Goal: Find contact information: Find contact information

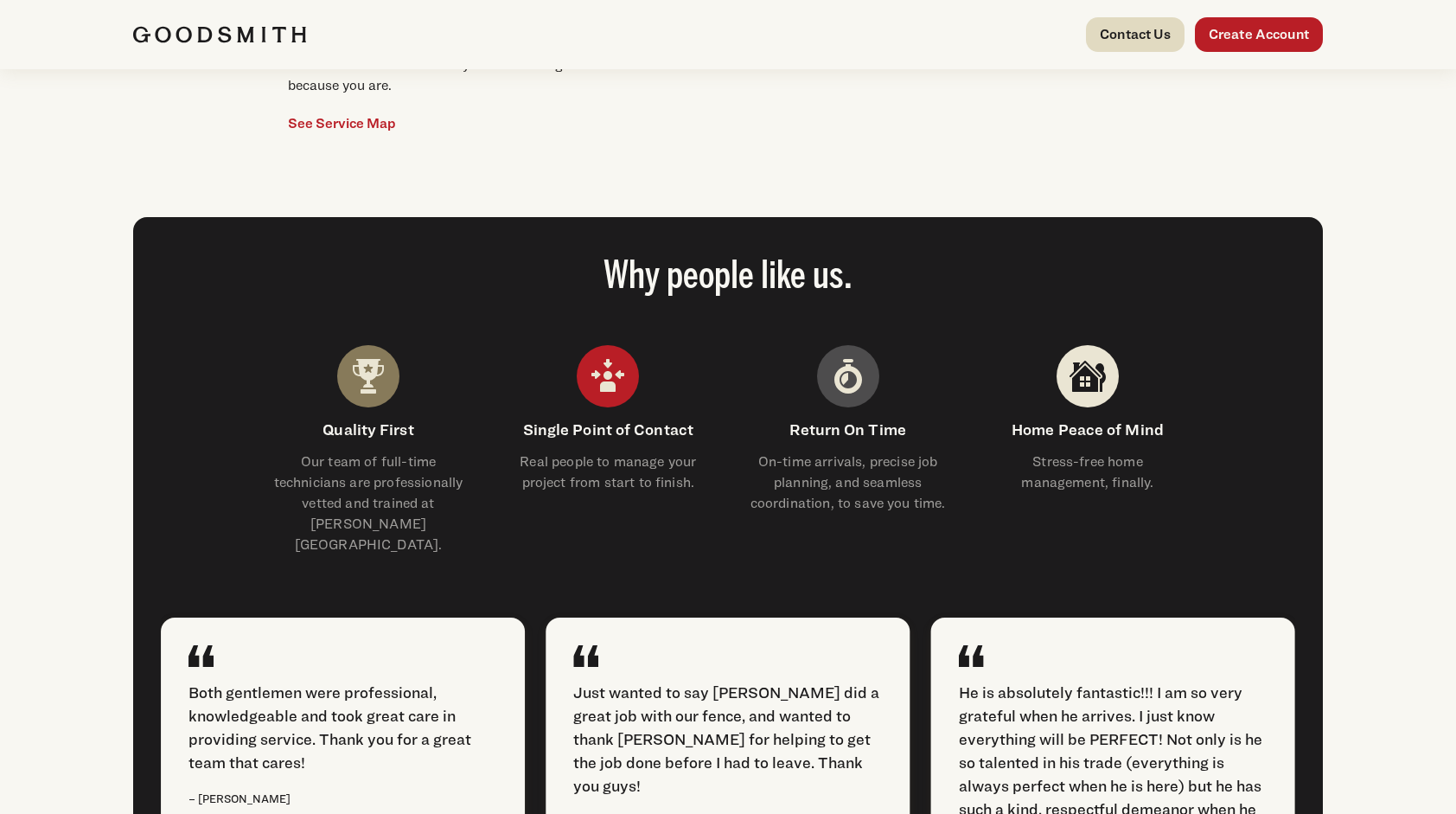
scroll to position [1696, 0]
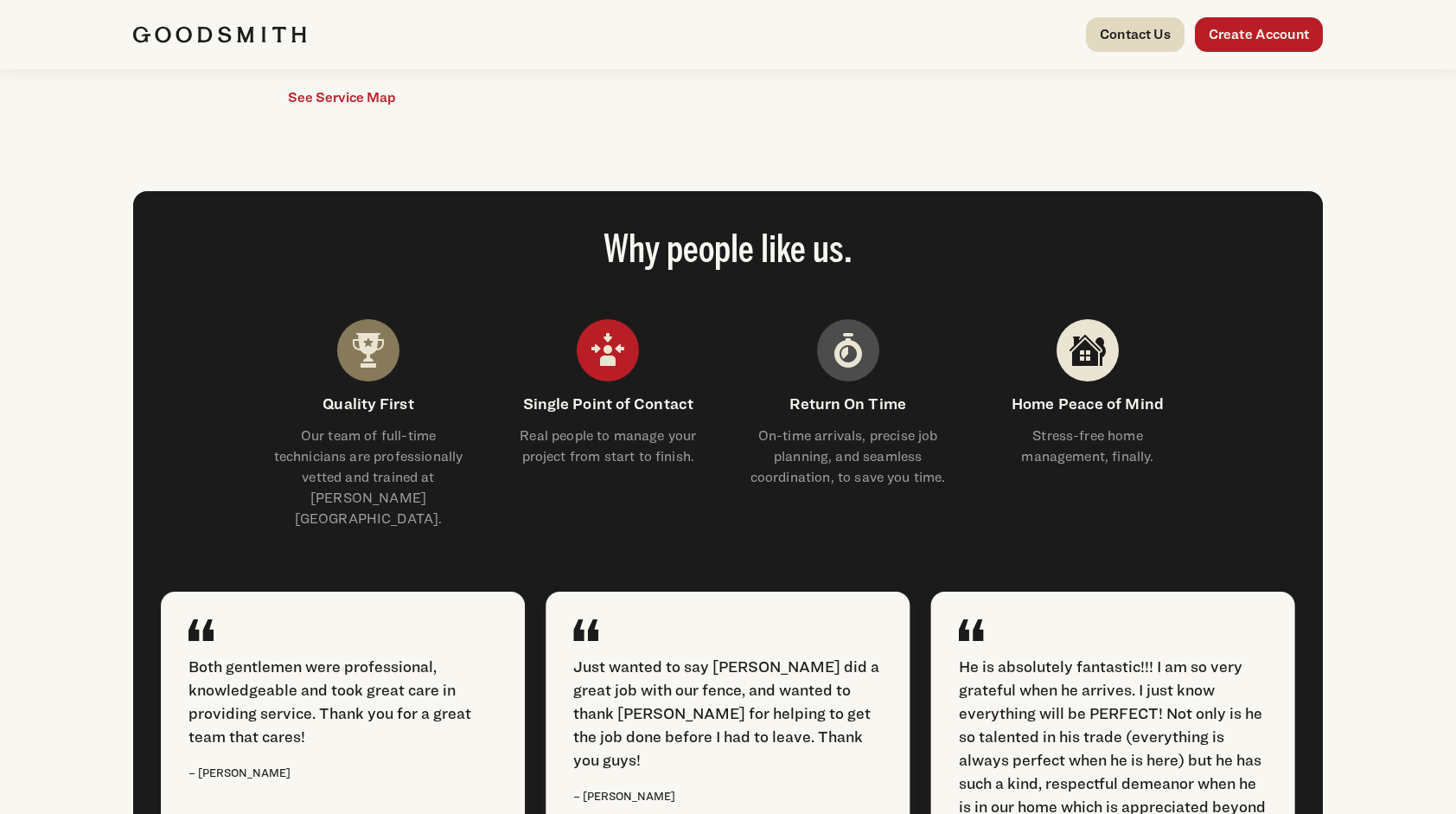
click at [1147, 42] on link "Contact Us" at bounding box center [1135, 34] width 98 height 34
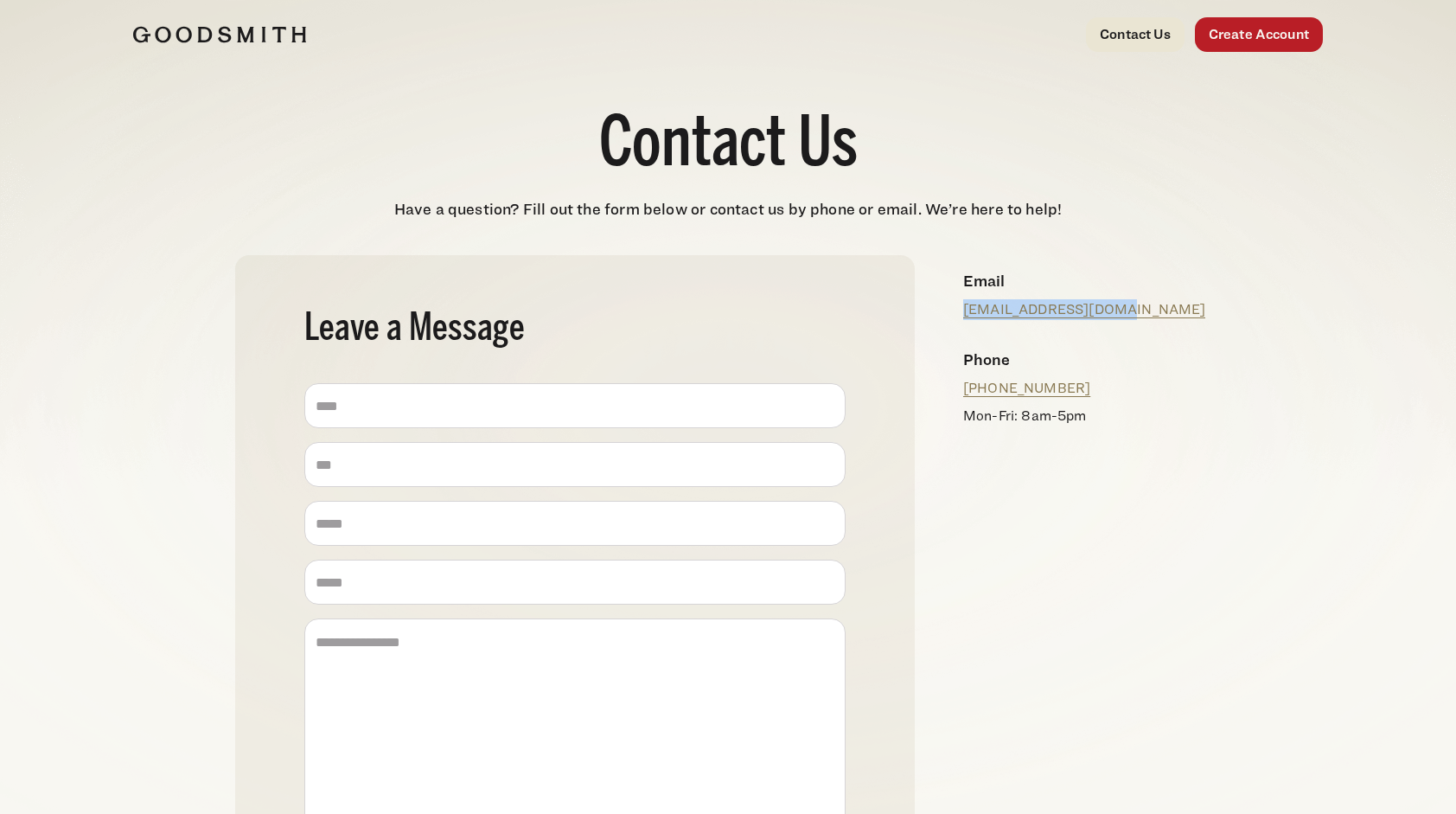
drag, startPoint x: 956, startPoint y: 307, endPoint x: 1123, endPoint y: 312, distance: 167.1
click at [1123, 312] on div "Email info@mygoodsmith.com" at bounding box center [1085, 294] width 272 height 79
copy link "info@mygoodsmith.com"
